Goal: Information Seeking & Learning: Learn about a topic

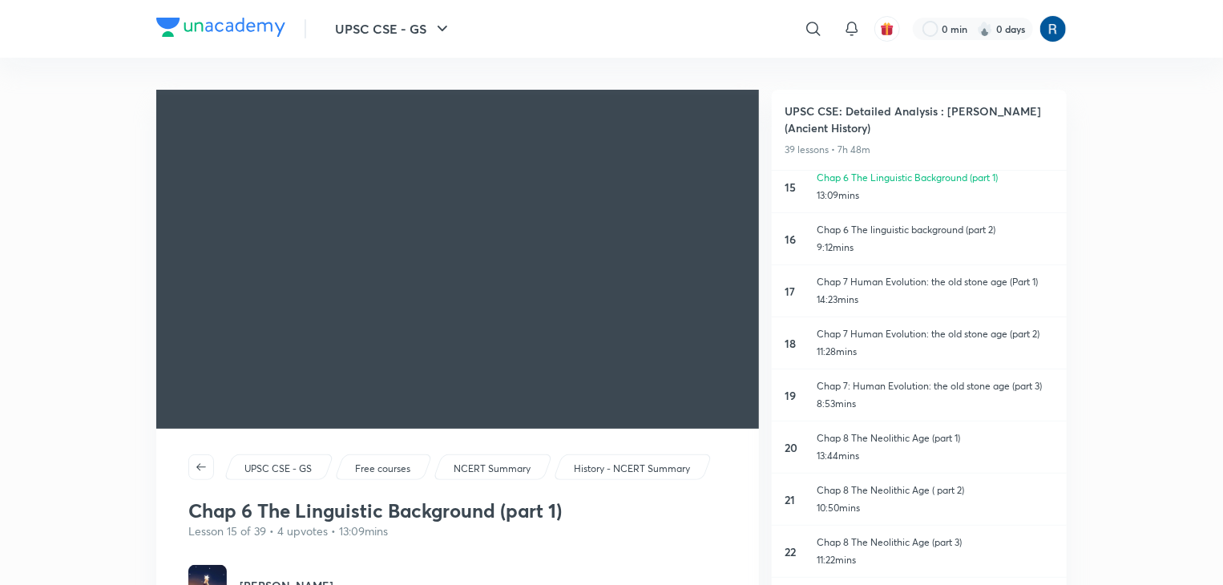
scroll to position [797, 0]
click at [947, 289] on p "Chap 7 Human Evolution: the old stone age (Part 1)" at bounding box center [935, 281] width 237 height 14
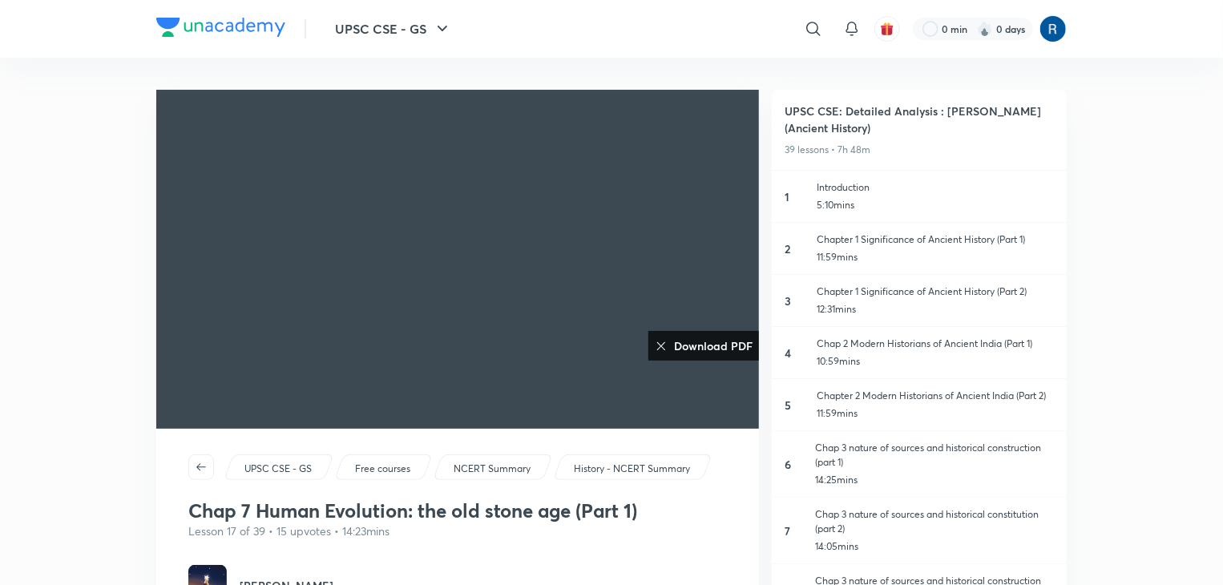
click at [706, 348] on h6 "Download PDF" at bounding box center [710, 345] width 85 height 17
click at [817, 110] on h2 "UPSC CSE: Detailed Analysis : [PERSON_NAME] (Ancient History)" at bounding box center [919, 120] width 269 height 34
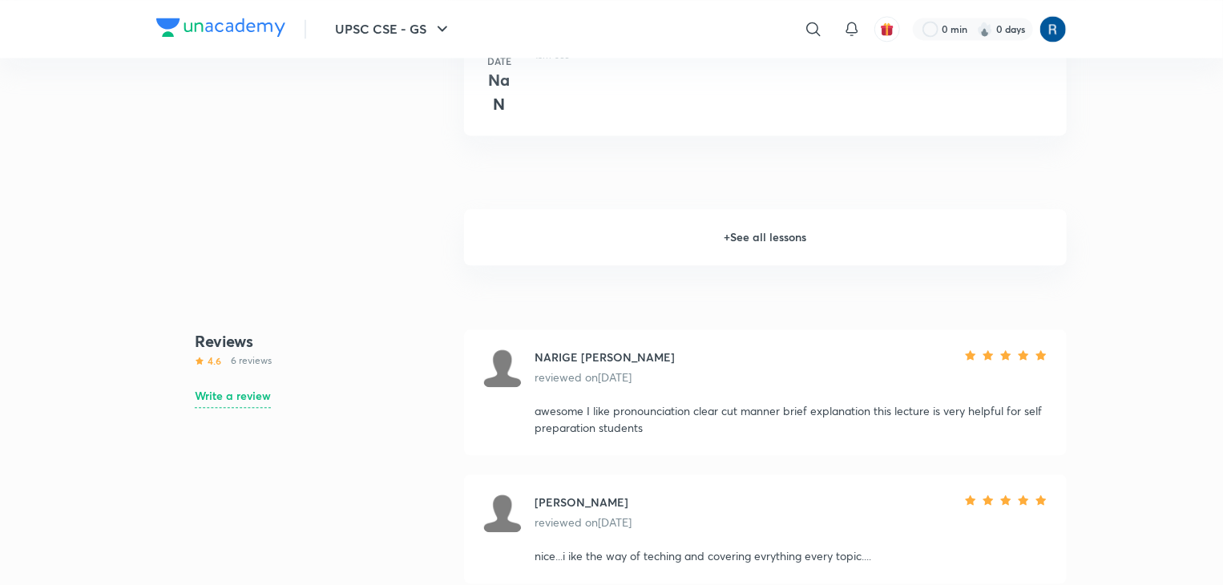
scroll to position [1747, 0]
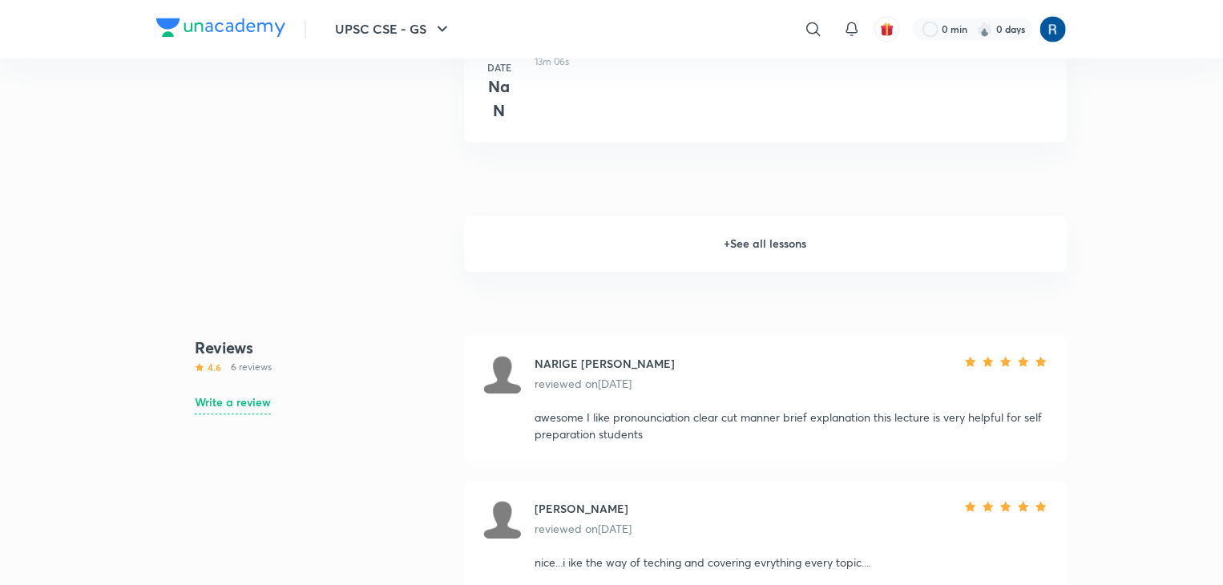
click at [771, 248] on h6 "+ See all lessons" at bounding box center [765, 244] width 603 height 56
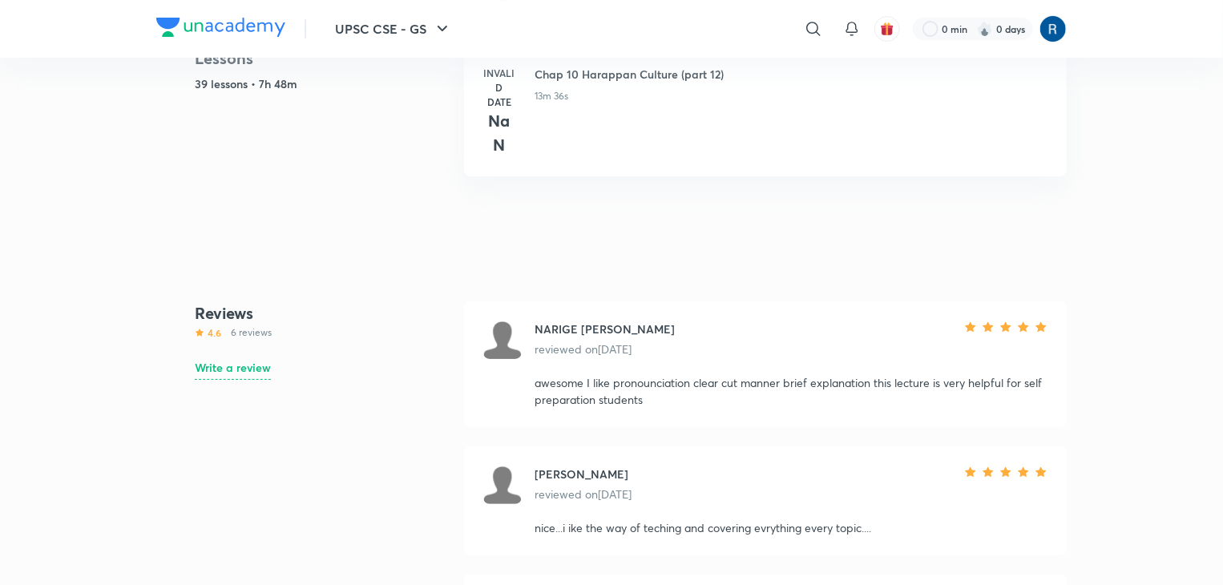
scroll to position [6035, 0]
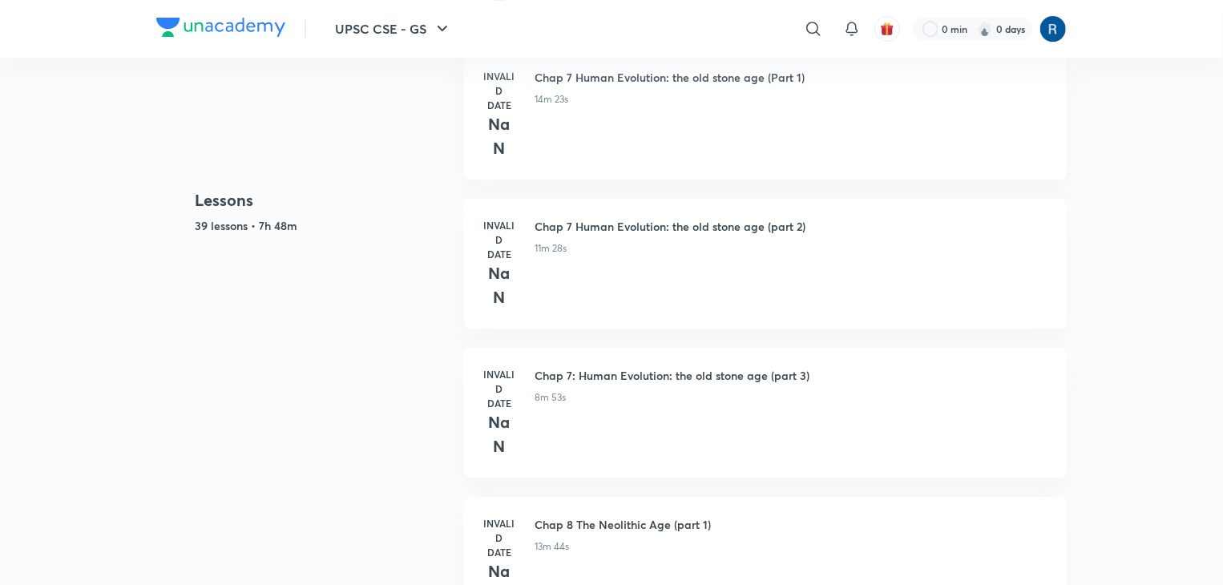
scroll to position [2637, 0]
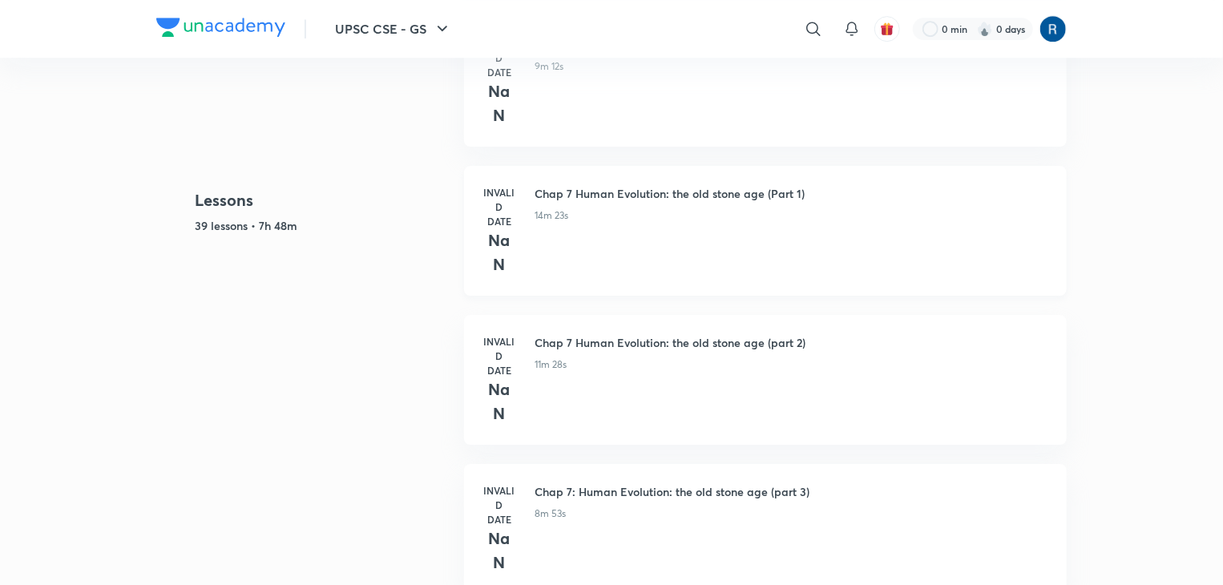
click at [543, 222] on div "Chap 7 Human Evolution: the old stone age (Part 1) 14m 23s" at bounding box center [791, 230] width 513 height 91
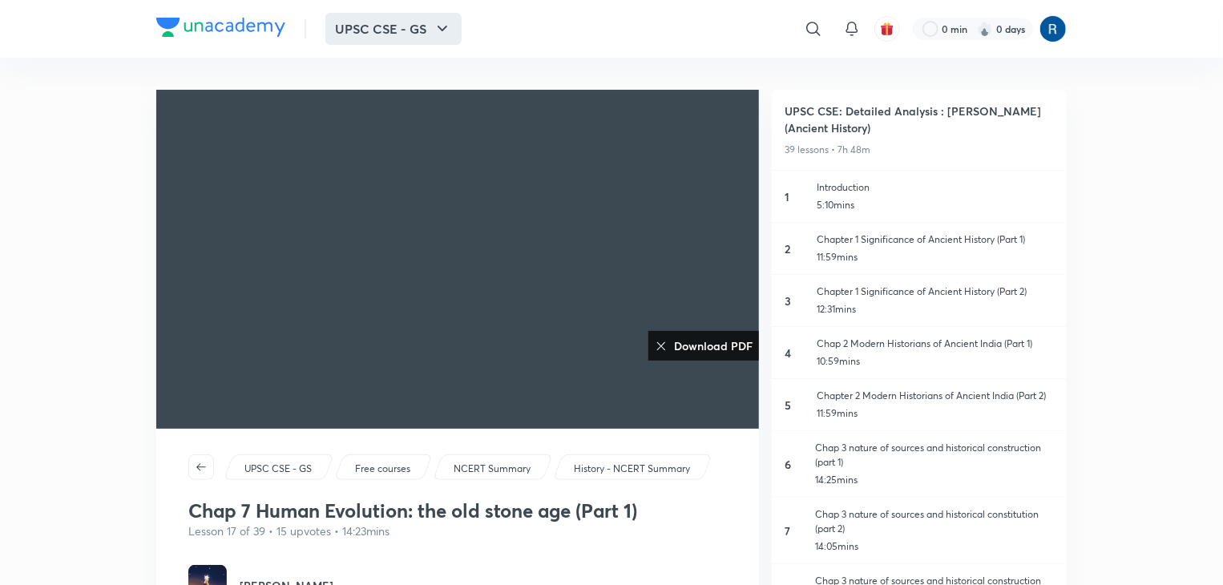
click at [442, 28] on icon "button" at bounding box center [442, 28] width 19 height 19
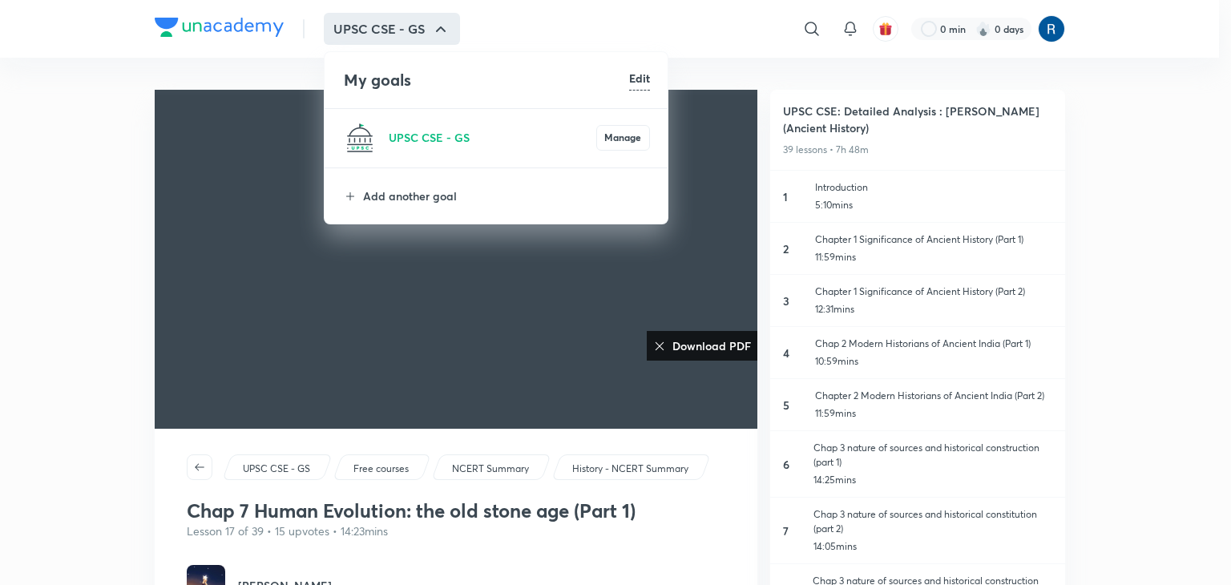
click at [418, 29] on div at bounding box center [615, 292] width 1231 height 585
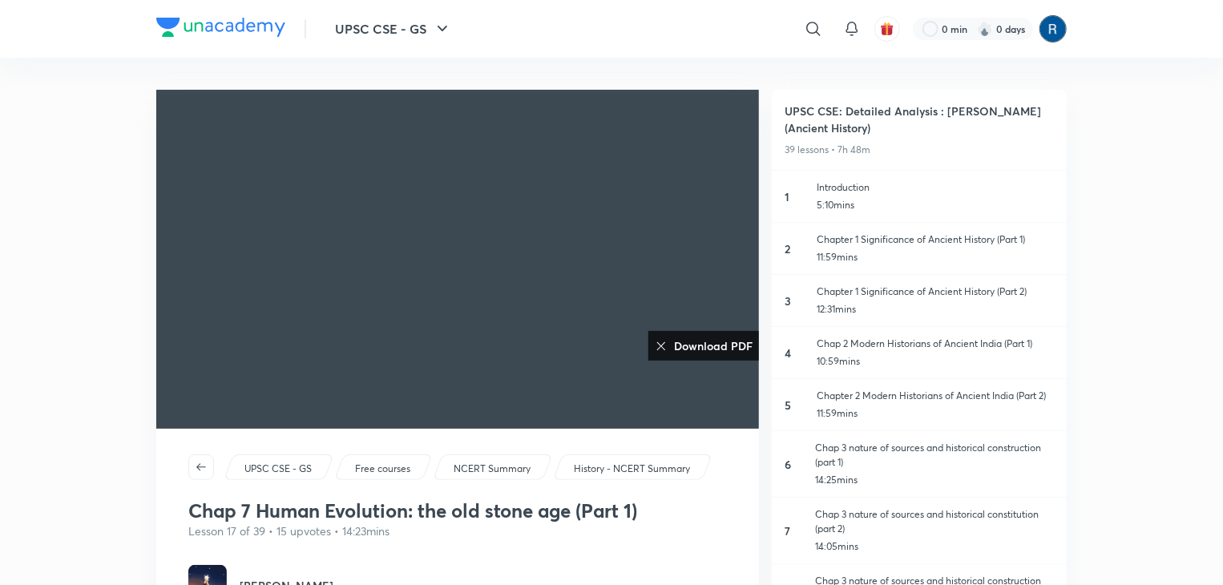
click at [1046, 30] on img at bounding box center [1052, 28] width 27 height 27
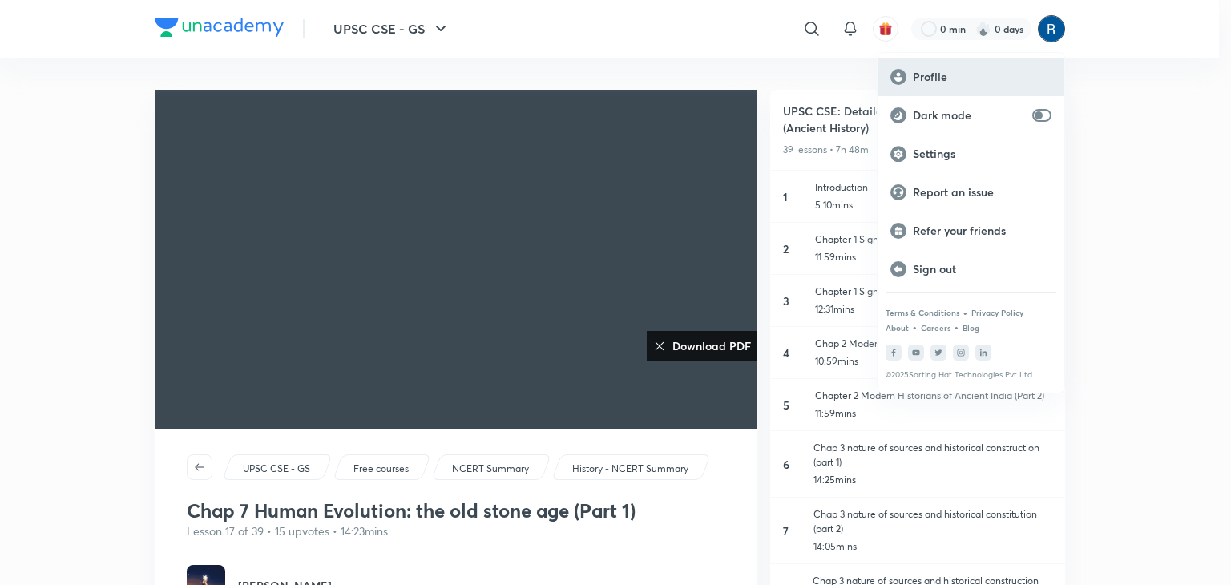
click at [953, 70] on p "Profile" at bounding box center [982, 77] width 139 height 14
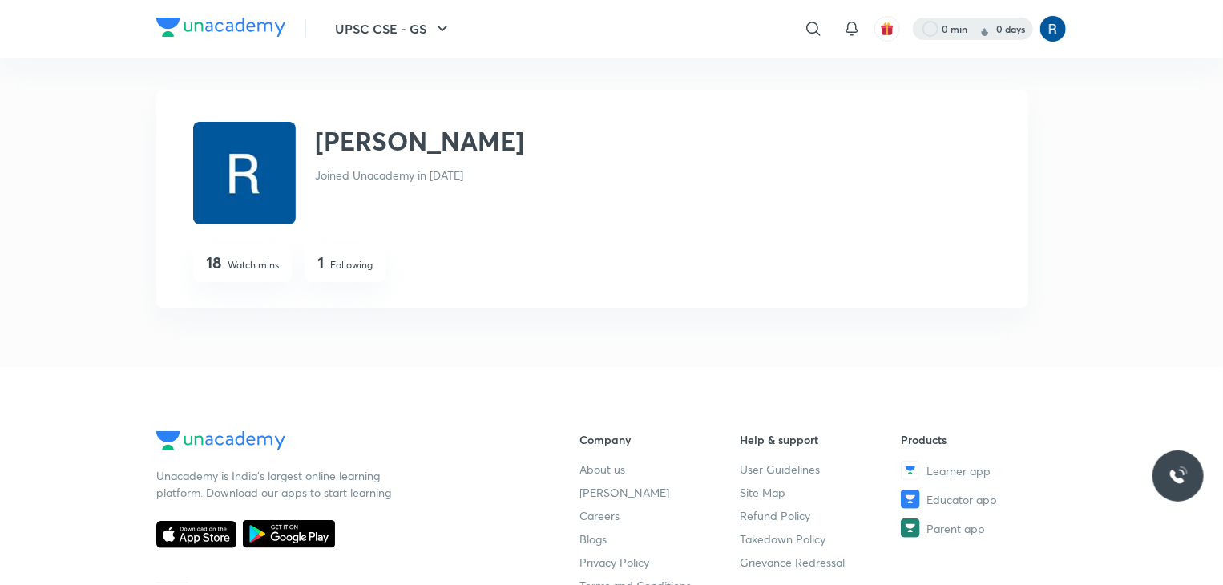
click at [1007, 21] on div at bounding box center [973, 29] width 120 height 22
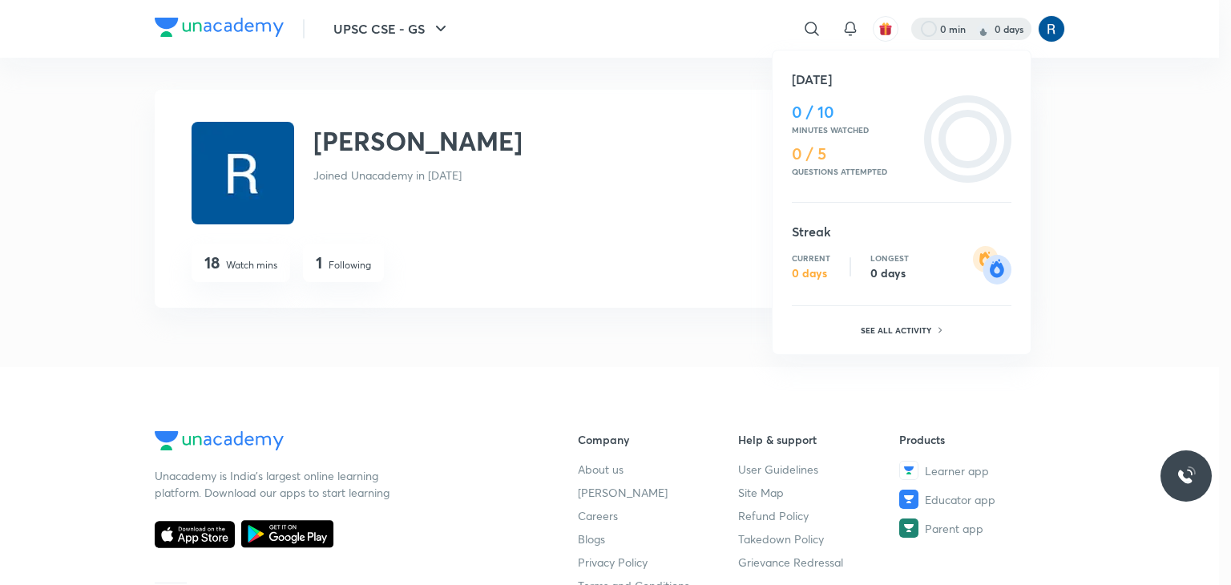
click at [1054, 27] on div at bounding box center [615, 292] width 1231 height 585
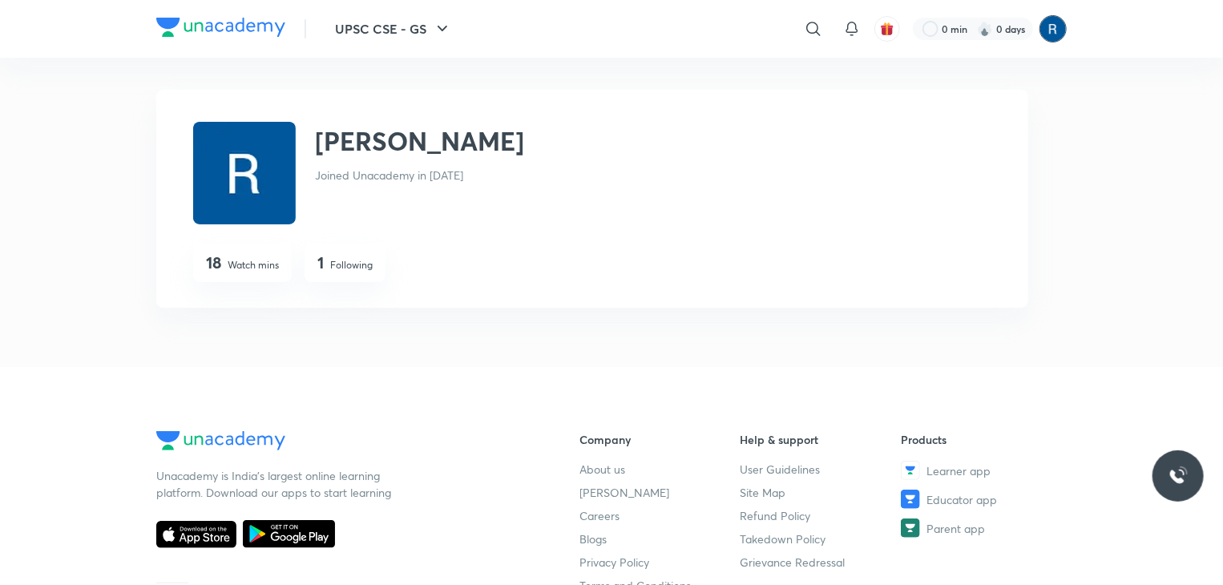
click at [1060, 26] on img at bounding box center [1052, 28] width 27 height 27
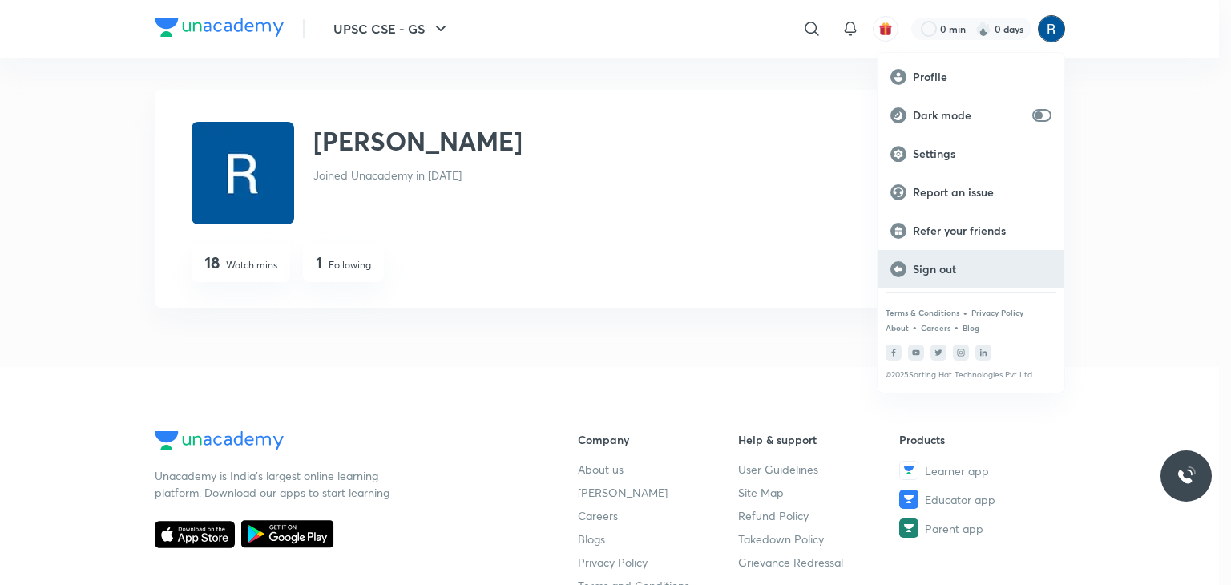
click at [975, 275] on p "Sign out" at bounding box center [982, 269] width 139 height 14
